Goal: Contribute content

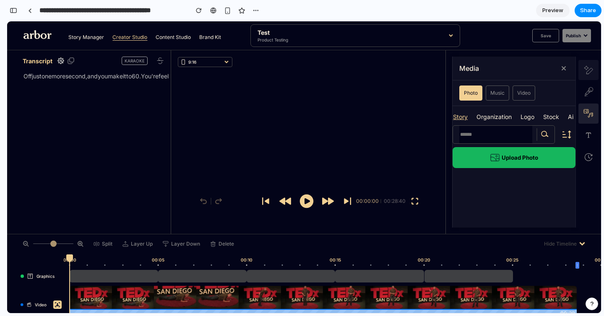
click at [591, 70] on icon at bounding box center [588, 70] width 9 height 8
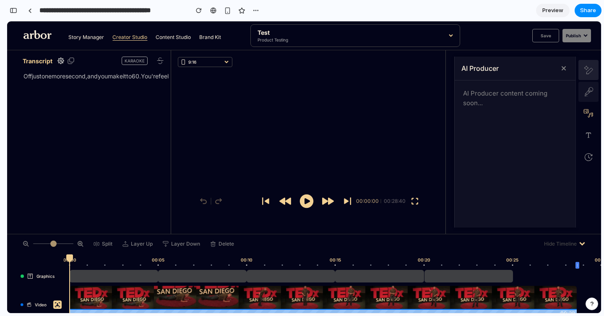
click at [586, 88] on icon at bounding box center [588, 91] width 20 height 9
click at [587, 105] on button at bounding box center [588, 114] width 20 height 20
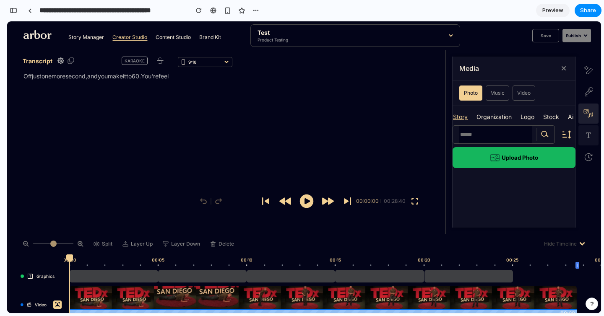
click at [589, 130] on button at bounding box center [588, 135] width 20 height 20
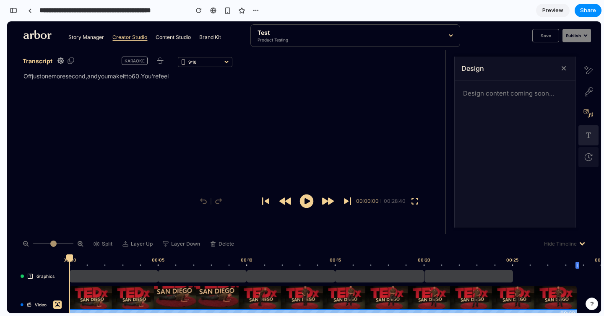
click at [587, 156] on icon at bounding box center [588, 157] width 8 height 8
click at [587, 130] on button at bounding box center [588, 135] width 20 height 20
click at [589, 115] on icon at bounding box center [590, 115] width 3 height 4
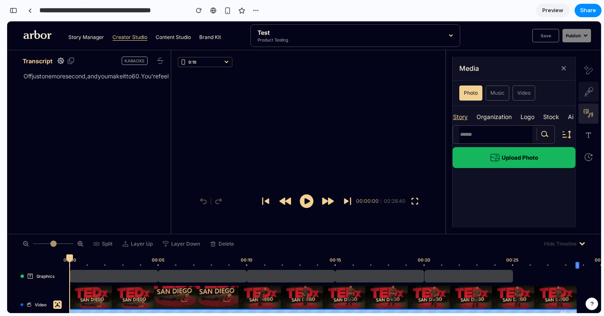
click at [589, 92] on icon at bounding box center [588, 91] width 20 height 9
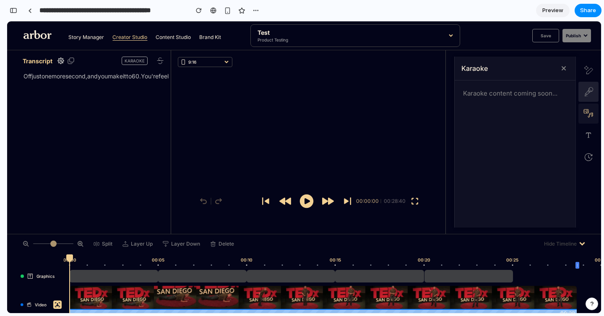
click at [587, 109] on icon at bounding box center [586, 111] width 5 height 4
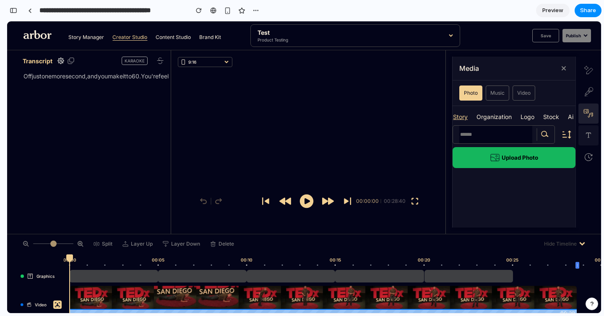
click at [587, 128] on button at bounding box center [588, 135] width 20 height 20
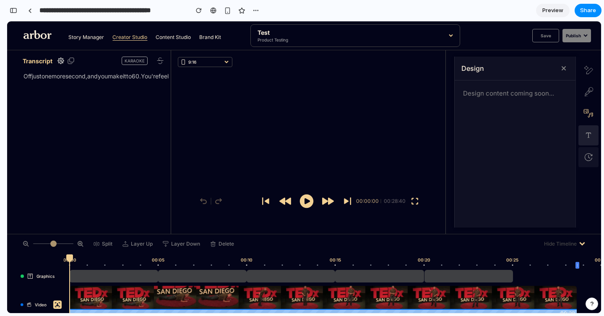
click at [585, 153] on icon at bounding box center [588, 157] width 8 height 8
click at [586, 140] on button at bounding box center [588, 135] width 20 height 20
click at [586, 114] on icon at bounding box center [588, 113] width 10 height 9
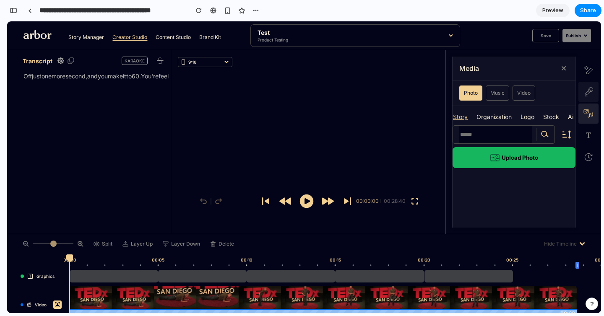
click at [590, 89] on icon at bounding box center [588, 91] width 20 height 9
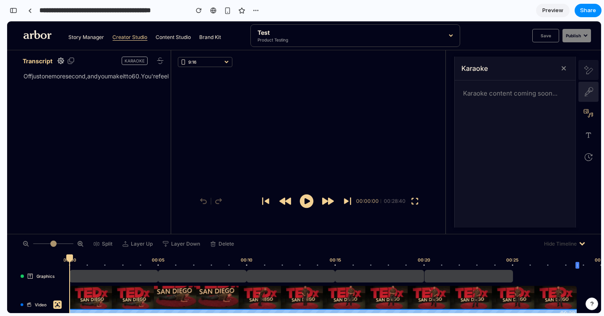
click at [588, 68] on icon at bounding box center [588, 70] width 9 height 8
drag, startPoint x: 578, startPoint y: 47, endPoint x: 578, endPoint y: 42, distance: 5.5
click at [578, 47] on nav "Story Manager Creator Studio Content Studio Brand Kit Test Product Testing Save…" at bounding box center [304, 35] width 594 height 29
click at [578, 39] on div "Publish" at bounding box center [576, 35] width 29 height 13
drag, startPoint x: 587, startPoint y: 96, endPoint x: 589, endPoint y: 113, distance: 16.9
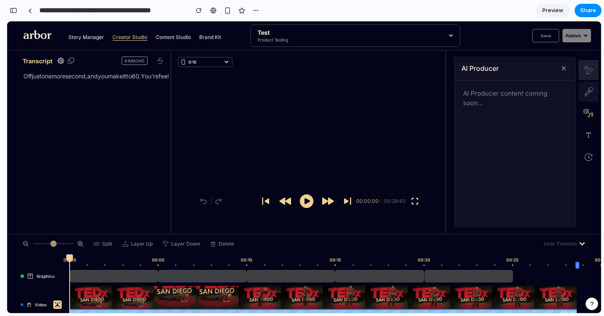
click at [587, 96] on button at bounding box center [588, 92] width 20 height 20
click at [589, 114] on icon at bounding box center [590, 114] width 3 height 1
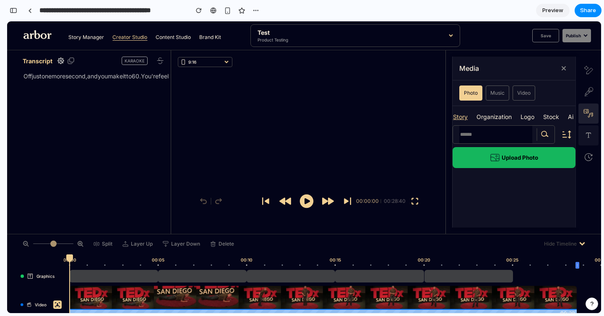
click at [587, 132] on icon at bounding box center [588, 134] width 5 height 5
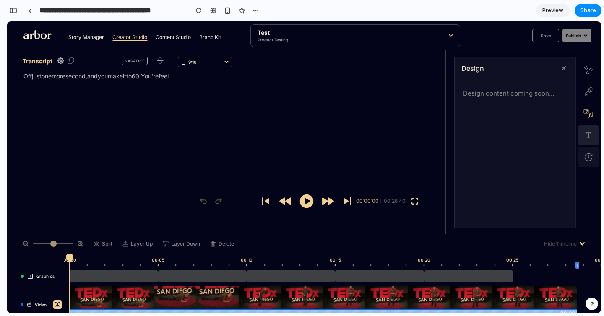
click at [593, 167] on button at bounding box center [588, 157] width 20 height 20
click at [593, 137] on button at bounding box center [588, 135] width 20 height 20
click at [591, 111] on icon at bounding box center [588, 113] width 10 height 9
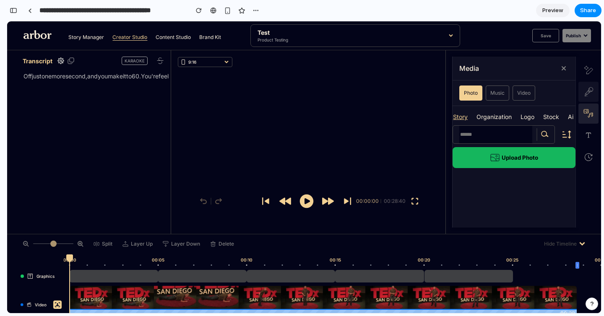
click at [591, 92] on icon at bounding box center [588, 91] width 20 height 9
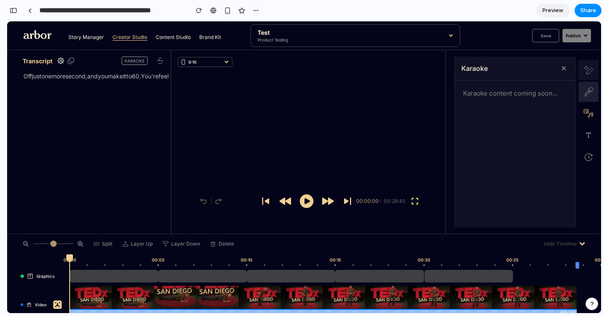
click at [589, 74] on icon at bounding box center [588, 70] width 9 height 8
click at [590, 88] on icon at bounding box center [588, 91] width 20 height 9
click at [590, 104] on button at bounding box center [588, 114] width 20 height 20
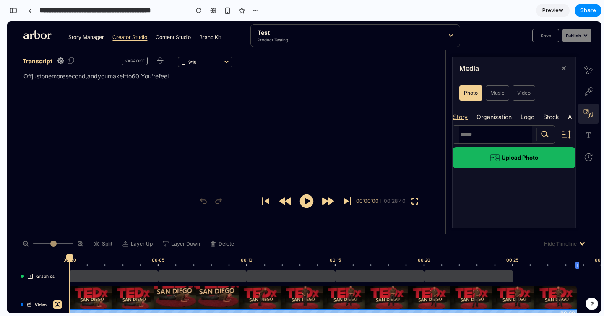
click at [589, 119] on button at bounding box center [588, 114] width 20 height 20
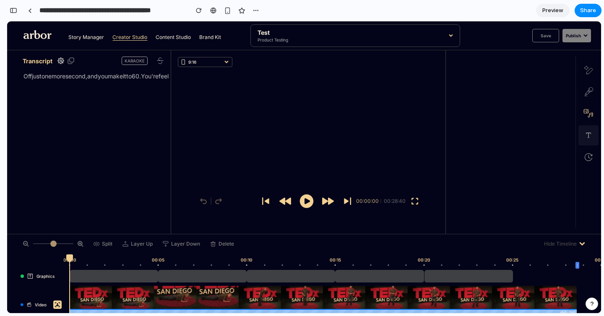
click at [587, 135] on icon at bounding box center [588, 135] width 8 height 8
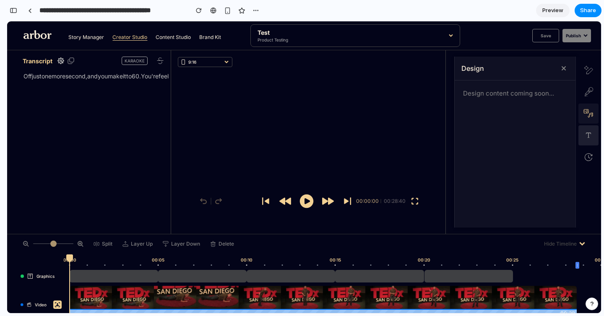
click at [589, 116] on icon at bounding box center [588, 113] width 10 height 9
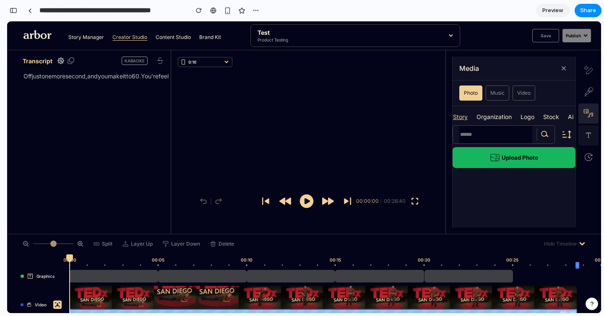
click at [587, 115] on icon at bounding box center [588, 113] width 10 height 9
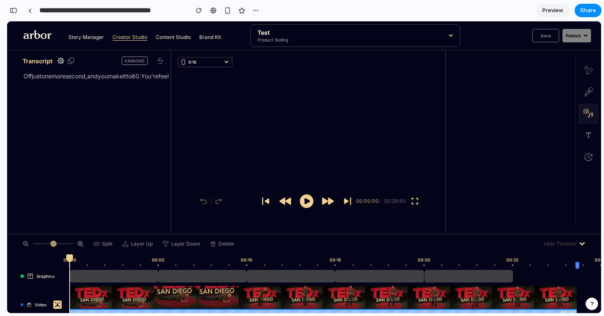
click at [591, 108] on button at bounding box center [588, 114] width 20 height 20
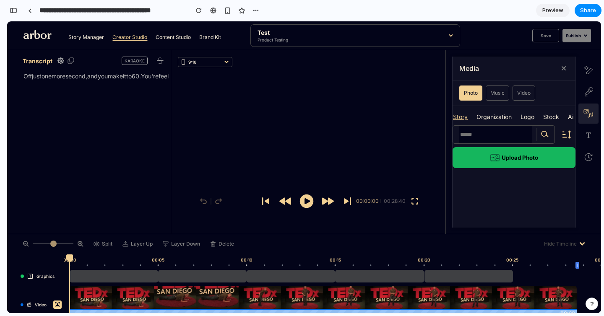
click at [590, 111] on icon at bounding box center [588, 113] width 10 height 9
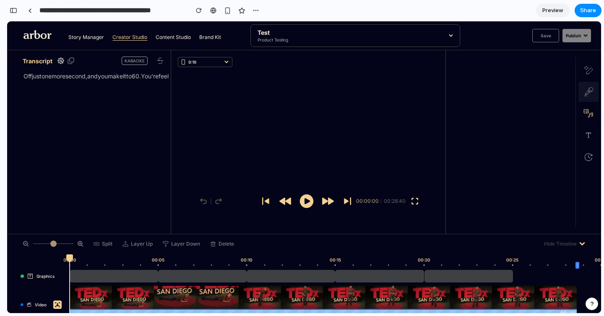
click at [587, 92] on icon at bounding box center [588, 91] width 20 height 9
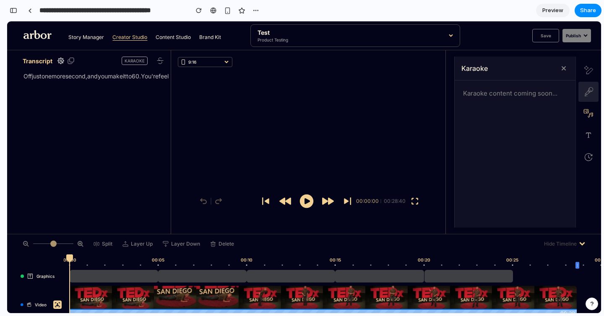
click at [588, 89] on icon at bounding box center [588, 91] width 20 height 9
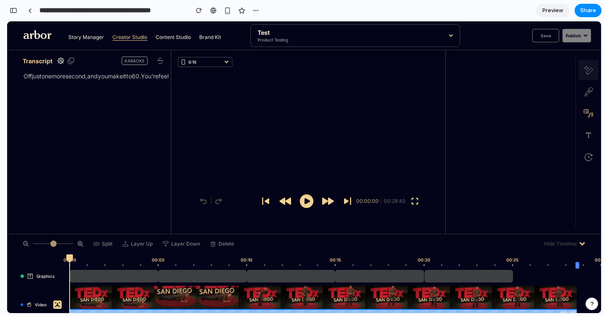
click at [589, 69] on icon at bounding box center [588, 70] width 9 height 8
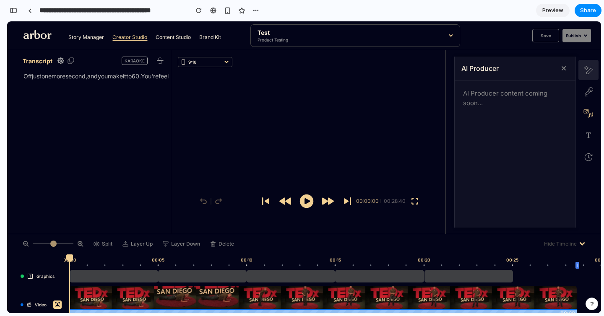
click at [589, 68] on icon at bounding box center [588, 70] width 9 height 8
